Goal: Communication & Community: Participate in discussion

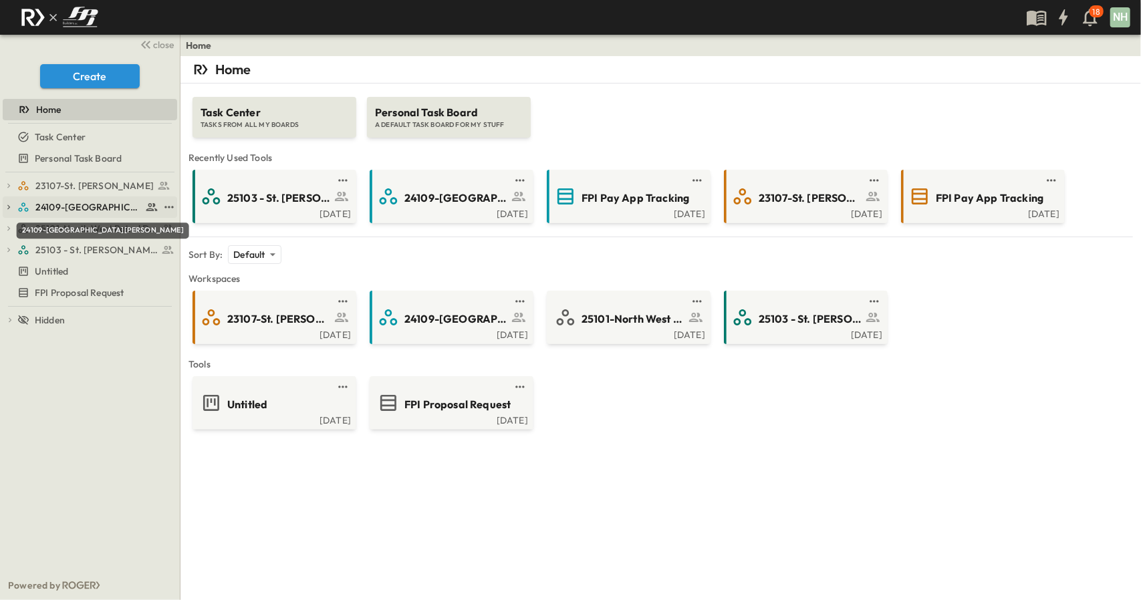
click at [75, 202] on span "24109-[GEOGRAPHIC_DATA][PERSON_NAME]" at bounding box center [88, 207] width 106 height 13
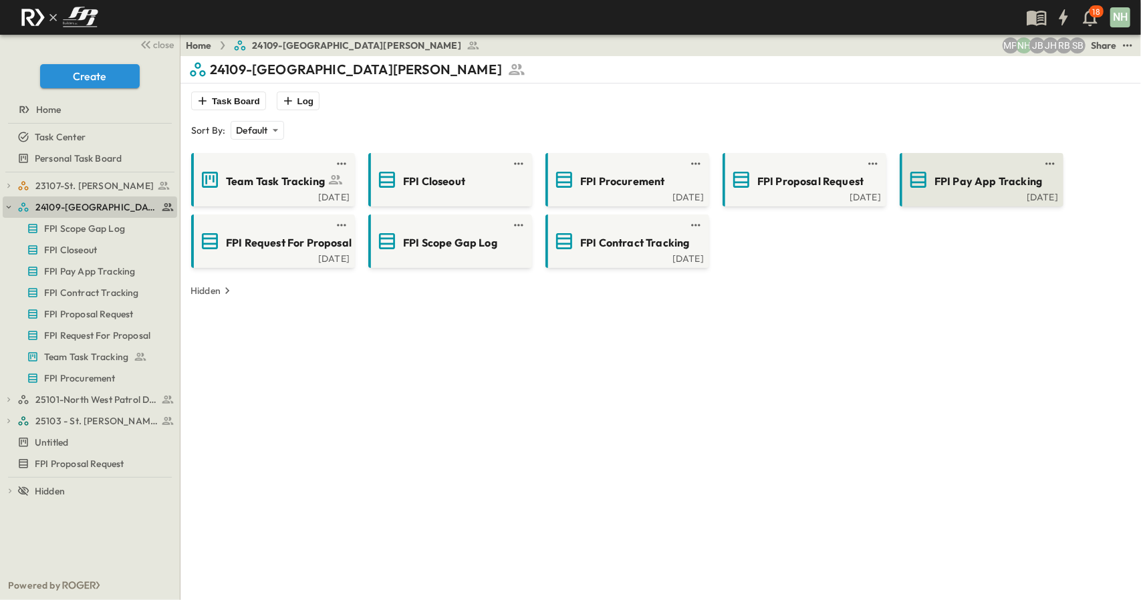
click at [951, 180] on span "FPI Pay App Tracking" at bounding box center [989, 181] width 108 height 15
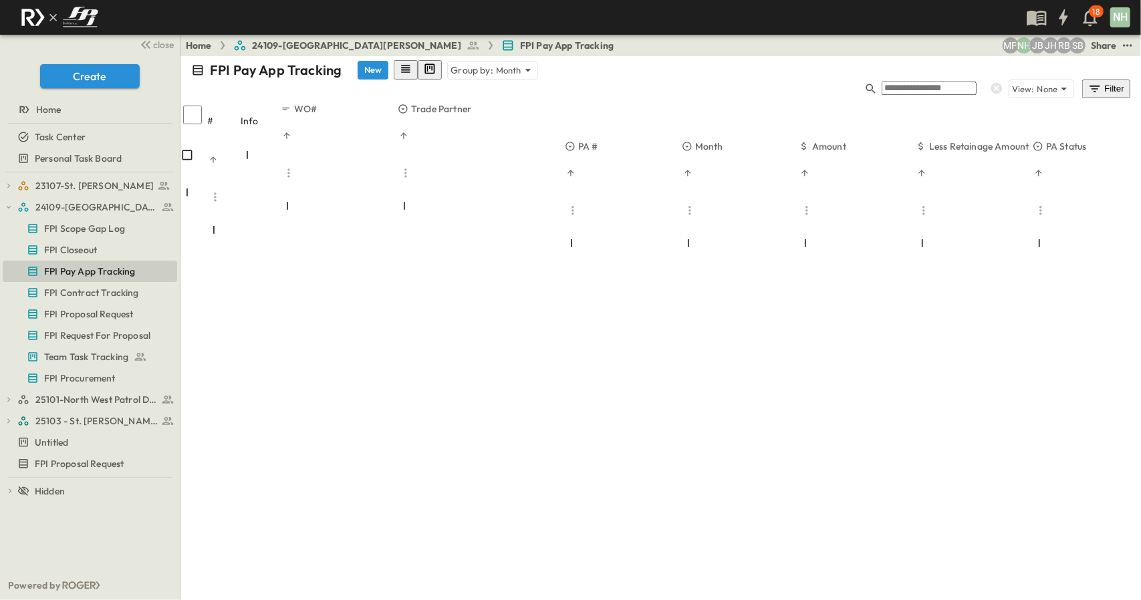
scroll to position [1019, 0]
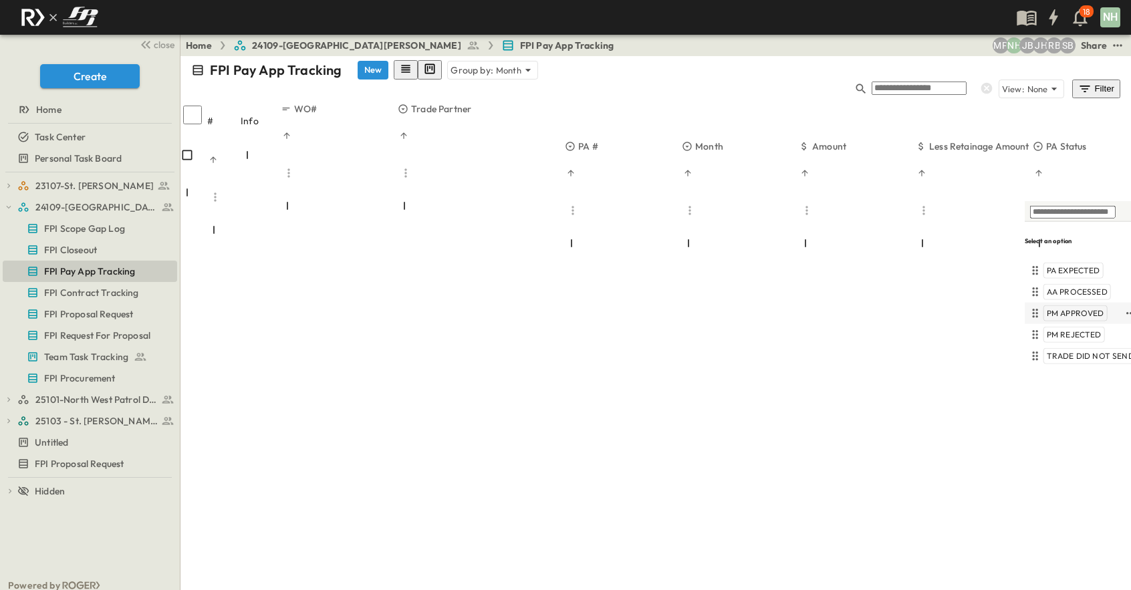
click at [1056, 308] on span "PM APPROVED" at bounding box center [1075, 313] width 57 height 11
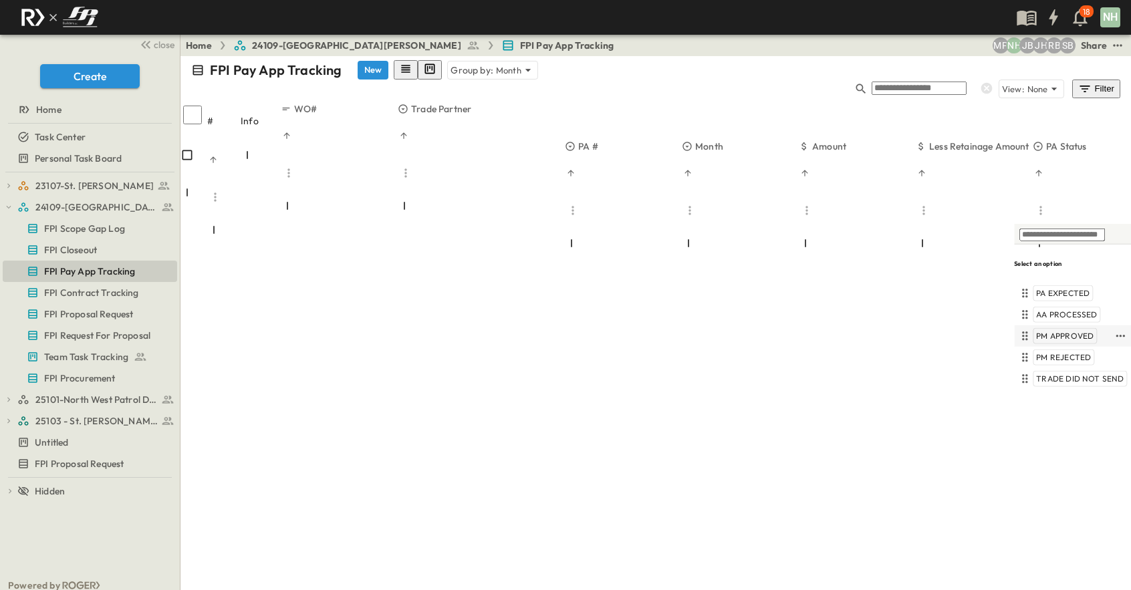
click at [1062, 331] on span "PM APPROVED" at bounding box center [1064, 336] width 57 height 11
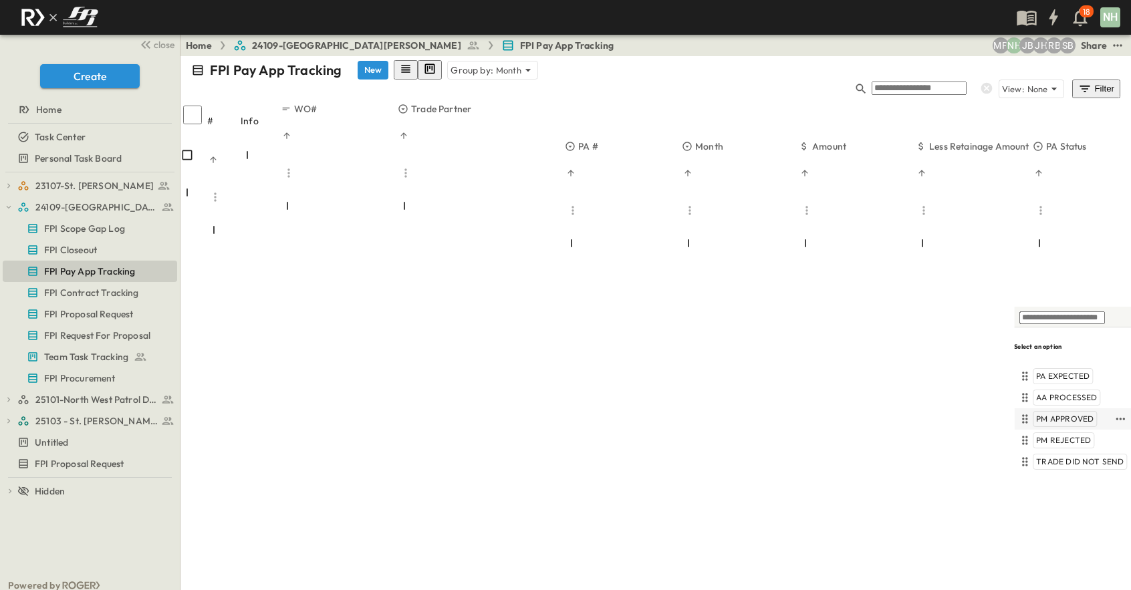
click at [1064, 419] on span "PM APPROVED" at bounding box center [1064, 419] width 57 height 11
